Goal: Transaction & Acquisition: Purchase product/service

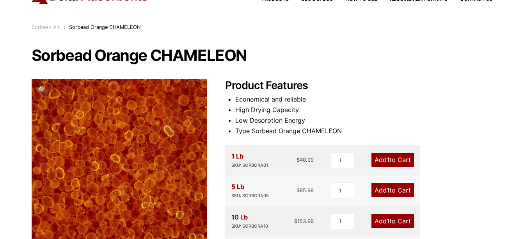
scroll to position [156, 0]
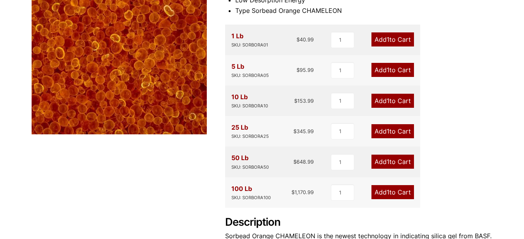
click at [393, 129] on link "Add 1 to Cart" at bounding box center [392, 131] width 43 height 14
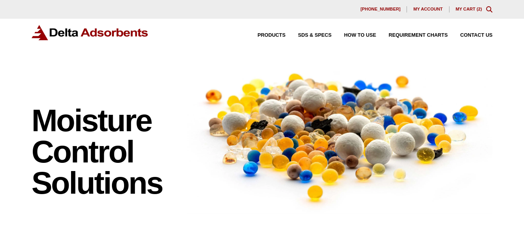
click at [466, 8] on link "My Cart ( 2 )" at bounding box center [468, 9] width 27 height 5
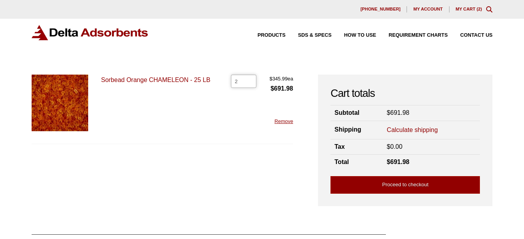
drag, startPoint x: 240, startPoint y: 84, endPoint x: 227, endPoint y: 84, distance: 12.9
click at [227, 84] on div "Sorbead Orange CHAMELEON - 25 LB Sorbead Orange CHAMELEON - 25 LB quantity 2 $ …" at bounding box center [163, 108] width 262 height 69
type input "1"
click at [398, 187] on link "Proceed to checkout" at bounding box center [404, 185] width 149 height 18
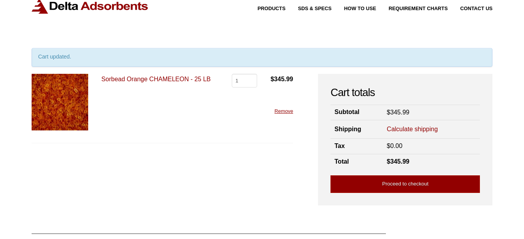
scroll to position [25, 0]
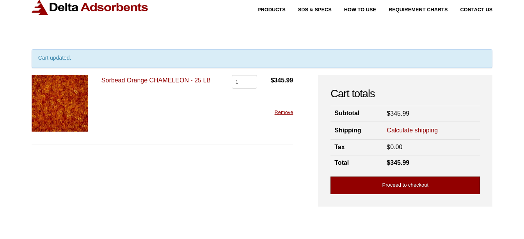
click at [398, 185] on link "Proceed to checkout" at bounding box center [404, 185] width 149 height 18
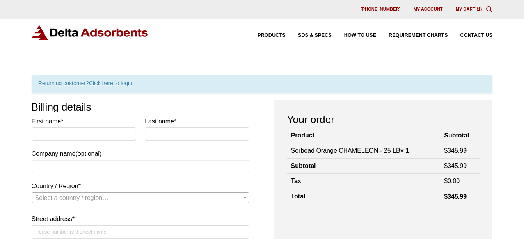
scroll to position [39, 0]
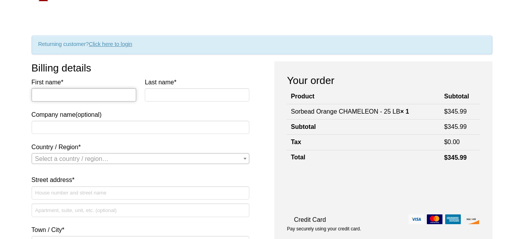
click at [54, 96] on input "First name *" at bounding box center [84, 94] width 105 height 13
click at [96, 96] on input "First name *" at bounding box center [84, 94] width 105 height 13
click at [119, 66] on h3 "Billing details" at bounding box center [141, 67] width 218 height 13
click at [65, 132] on input "Company name (optional)" at bounding box center [141, 126] width 218 height 13
type input "R&D Technologies LLC"
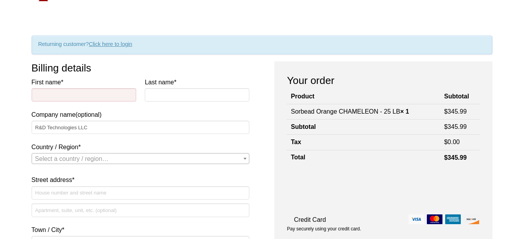
click at [246, 159] on b "Country / Region" at bounding box center [244, 159] width 3 height 2
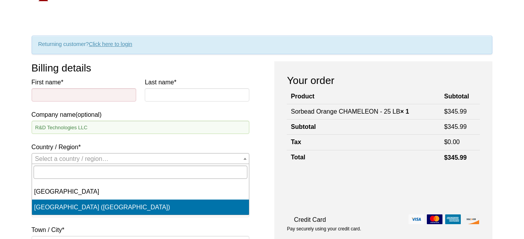
select select "US"
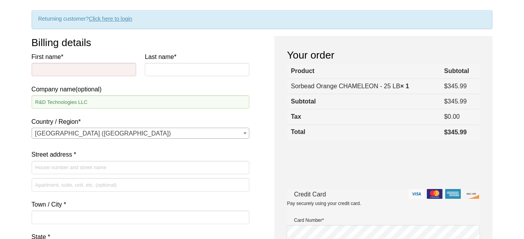
scroll to position [117, 0]
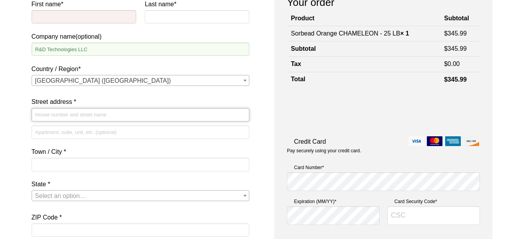
click at [53, 114] on input "Street address *" at bounding box center [141, 114] width 218 height 13
type input "1833 Executive Dr # 103"
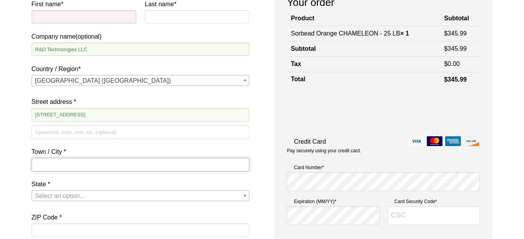
click at [60, 164] on input "Town / City *" at bounding box center [141, 164] width 218 height 13
drag, startPoint x: 67, startPoint y: 165, endPoint x: 88, endPoint y: 165, distance: 21.1
click at [70, 165] on input "Oconomowoc," at bounding box center [141, 164] width 218 height 13
type input "Oconomowoc"
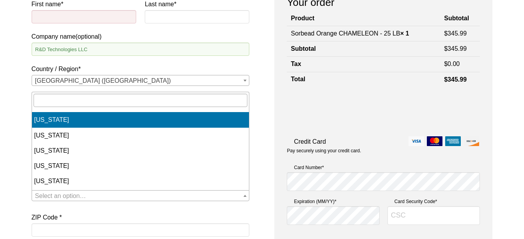
click at [244, 196] on b "State" at bounding box center [244, 196] width 3 height 2
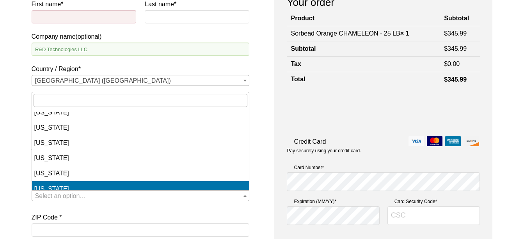
scroll to position [747, 0]
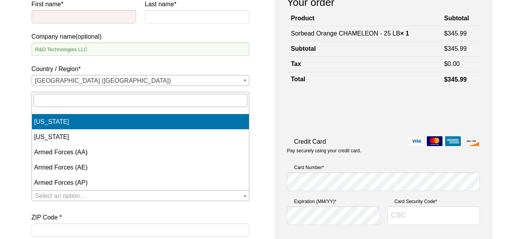
select select "WI"
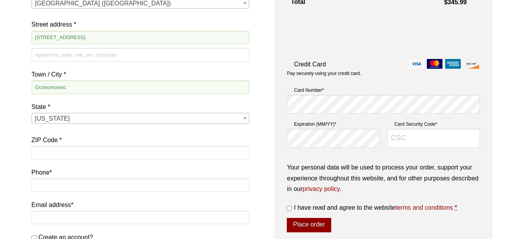
scroll to position [195, 0]
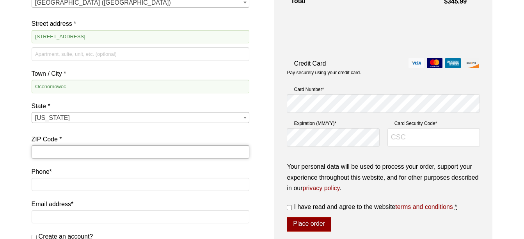
click at [55, 152] on input "ZIP Code *" at bounding box center [141, 151] width 218 height 13
type input "53066"
click at [53, 186] on input "Phone *" at bounding box center [141, 183] width 218 height 13
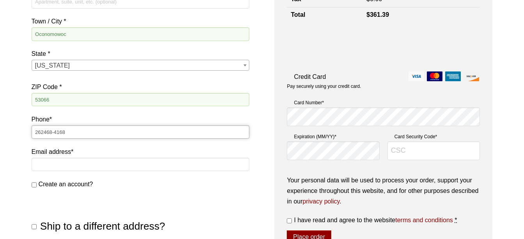
scroll to position [273, 0]
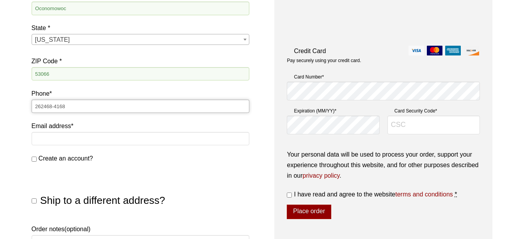
type input "262468-4168"
click at [43, 142] on input "Email address *" at bounding box center [141, 138] width 218 height 13
type input "Purchasing@rdtech.net"
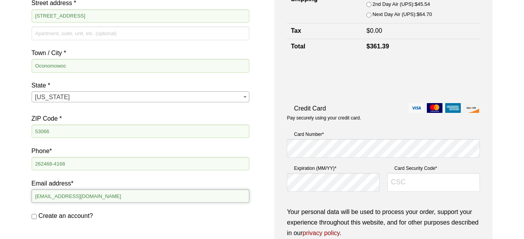
scroll to position [195, 0]
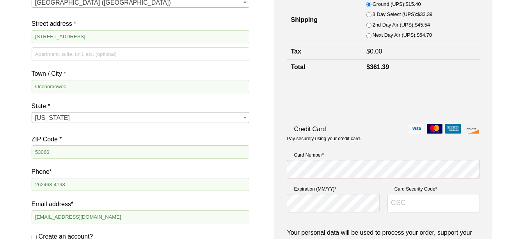
click at [415, 129] on img at bounding box center [416, 129] width 16 height 10
click at [0, 0] on input "Credit Card" at bounding box center [0, 0] width 0 height 0
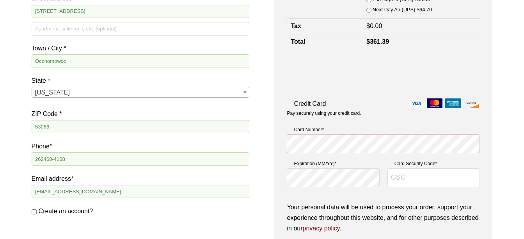
scroll to position [234, 0]
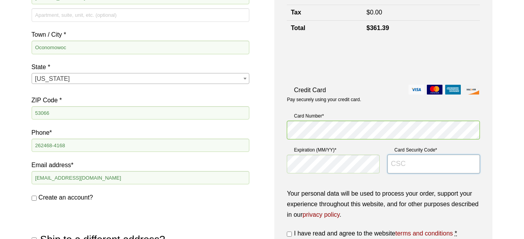
click at [406, 162] on input "Card Security Code *" at bounding box center [433, 163] width 93 height 19
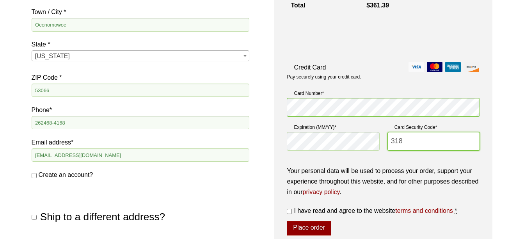
scroll to position [312, 0]
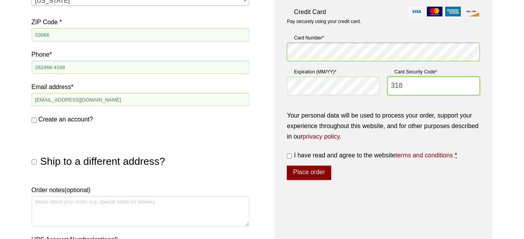
type input "318"
click at [290, 158] on input "I have read and agree to the website terms and conditions *" at bounding box center [289, 155] width 5 height 5
checkbox input "true"
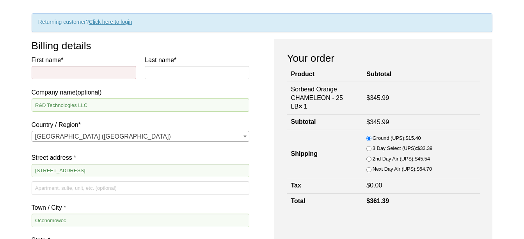
scroll to position [60, 0]
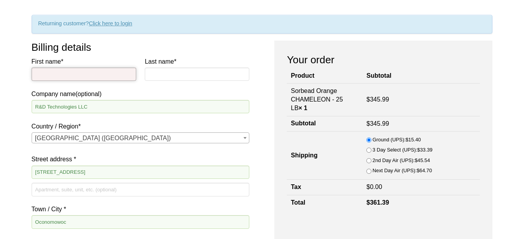
click at [53, 78] on input "First name *" at bounding box center [84, 73] width 105 height 13
type input "Jean"
click at [203, 78] on input "Last name *" at bounding box center [197, 73] width 105 height 13
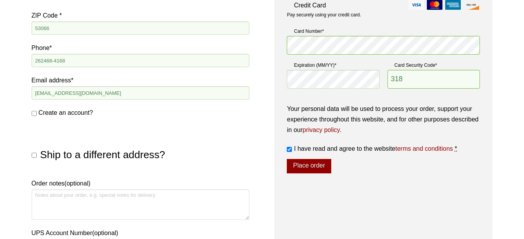
scroll to position [333, 0]
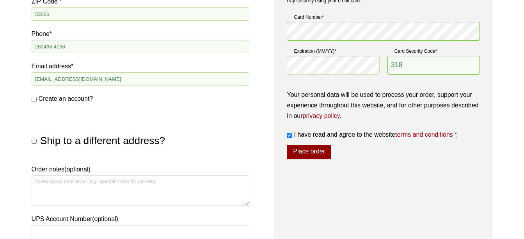
type input "Purtell"
click at [311, 153] on button "Place order" at bounding box center [309, 152] width 44 height 15
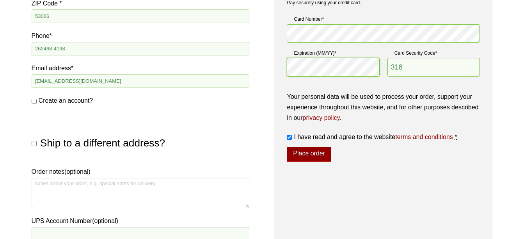
scroll to position [373, 0]
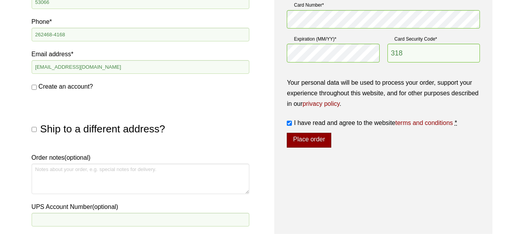
click at [304, 141] on button "Place order" at bounding box center [309, 140] width 44 height 15
